Goal: Information Seeking & Learning: Learn about a topic

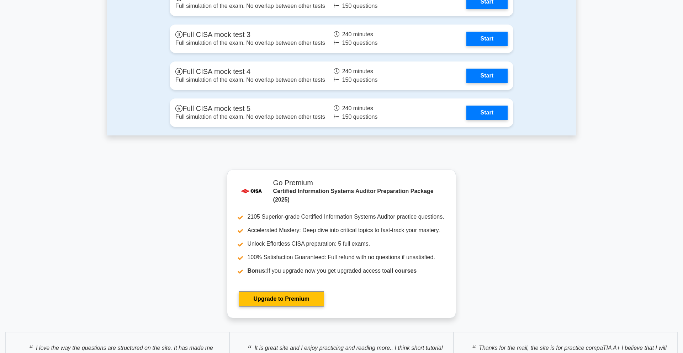
scroll to position [1146, 0]
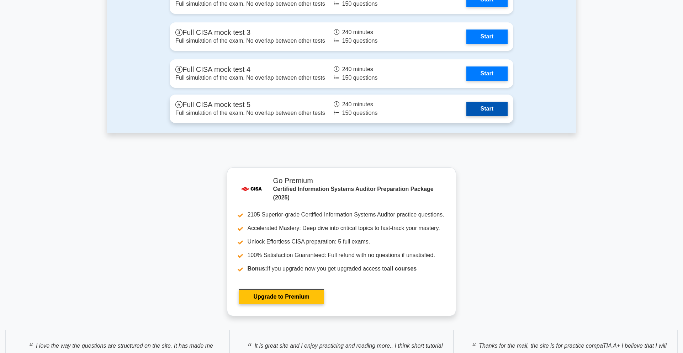
click at [485, 110] on link "Start" at bounding box center [486, 109] width 41 height 14
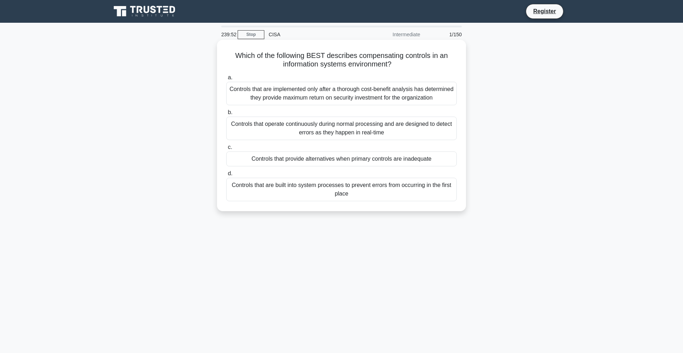
click at [330, 191] on div "Controls that are built into system processes to prevent errors from occurring …" at bounding box center [341, 189] width 230 height 23
click at [226, 176] on input "d. Controls that are built into system processes to prevent errors from occurri…" at bounding box center [226, 173] width 0 height 5
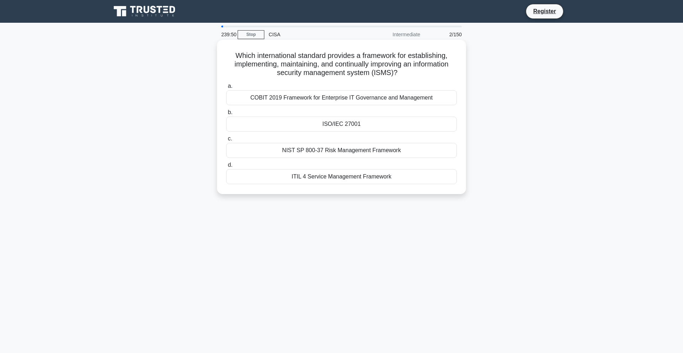
click at [304, 99] on div "COBIT 2019 Framework for Enterprise IT Governance and Management" at bounding box center [341, 97] width 230 height 15
click at [226, 89] on input "a. COBIT 2019 Framework for Enterprise IT Governance and Management" at bounding box center [226, 86] width 0 height 5
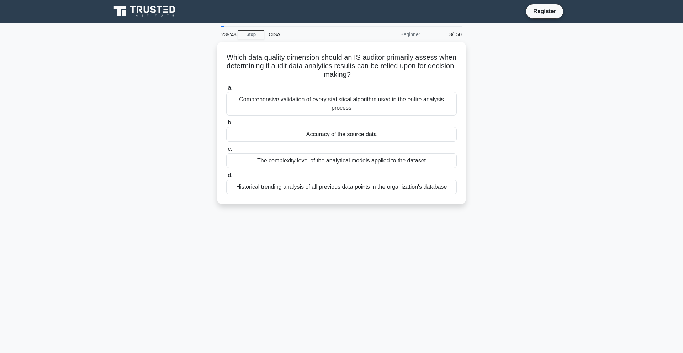
click at [304, 99] on div "Comprehensive validation of every statistical algorithm used in the entire anal…" at bounding box center [341, 103] width 230 height 23
click at [226, 90] on input "a. Comprehensive validation of every statistical algorithm used in the entire a…" at bounding box center [226, 88] width 0 height 5
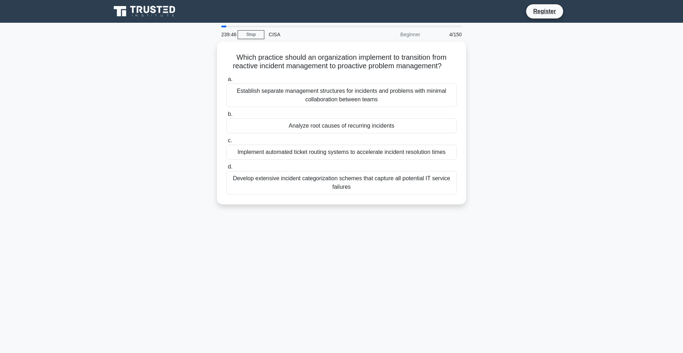
click at [545, 129] on div "Which practice should an organization implement to transition from reactive inc…" at bounding box center [341, 127] width 469 height 171
click at [247, 30] on div "239:43 Stop CISA Beginner 4/150" at bounding box center [341, 34] width 249 height 14
